Goal: Task Accomplishment & Management: Manage account settings

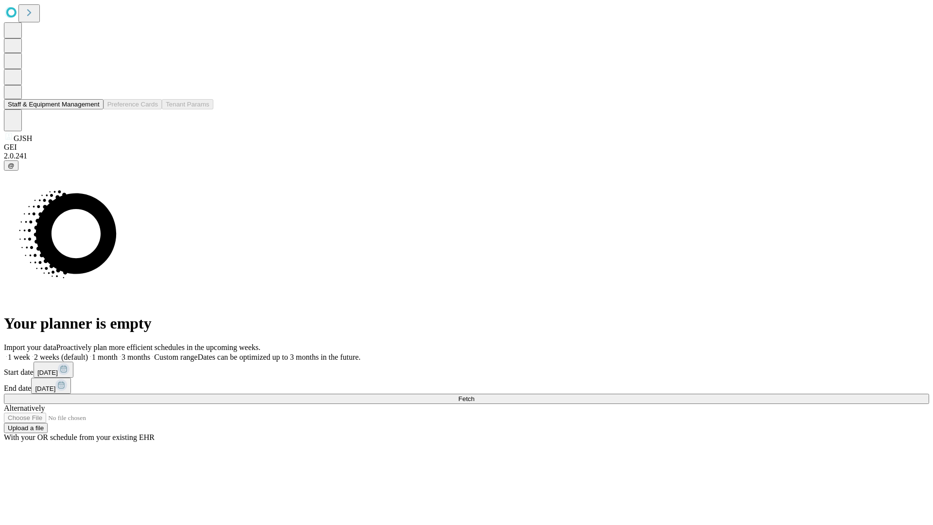
click at [93, 109] on button "Staff & Equipment Management" at bounding box center [54, 104] width 100 height 10
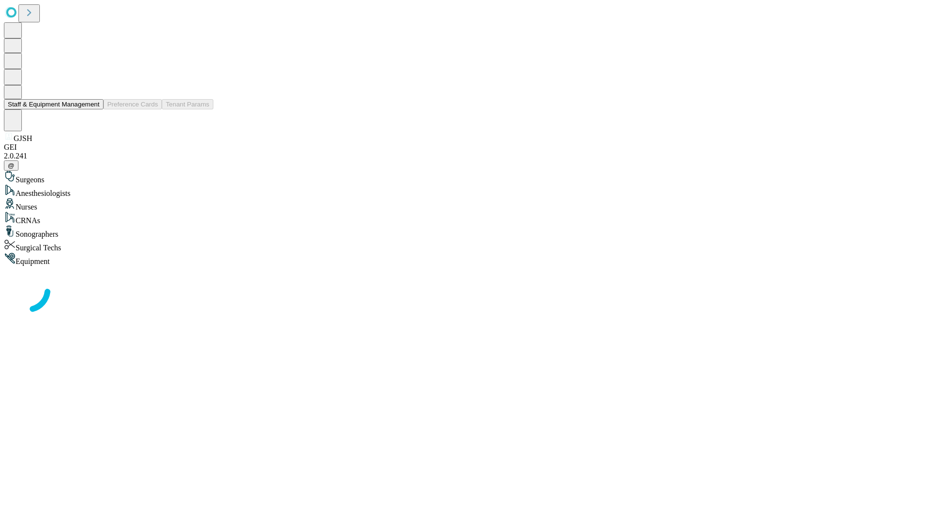
click at [93, 109] on button "Staff & Equipment Management" at bounding box center [54, 104] width 100 height 10
